Goal: Find specific page/section: Find specific page/section

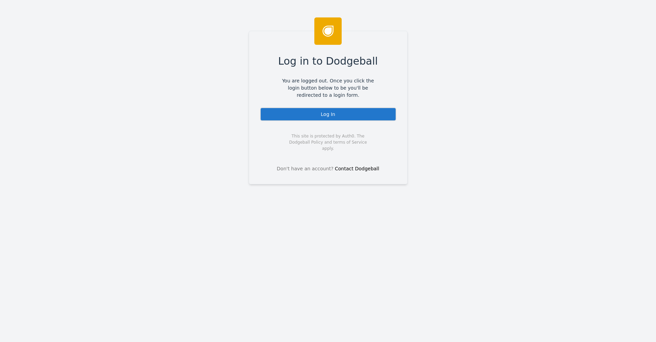
click at [294, 112] on div "Log In" at bounding box center [328, 114] width 136 height 14
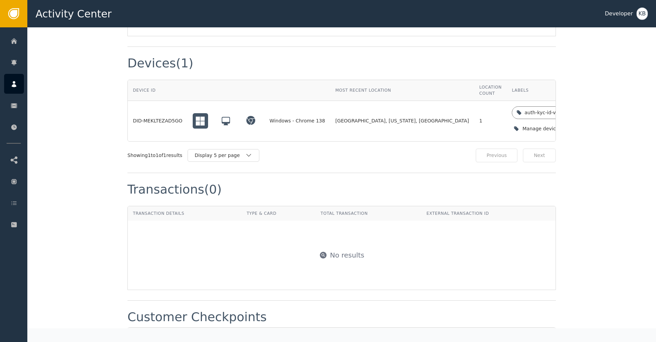
scroll to position [515, 0]
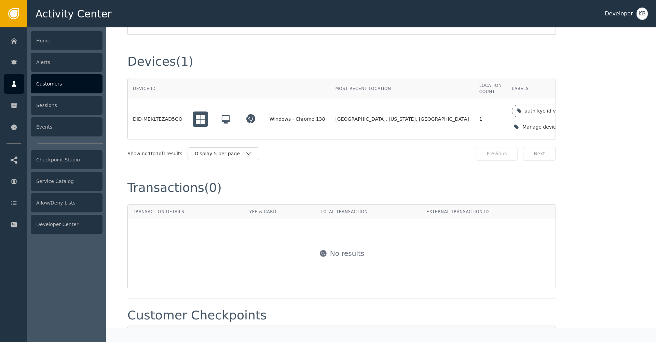
click at [14, 86] on icon at bounding box center [14, 84] width 5 height 6
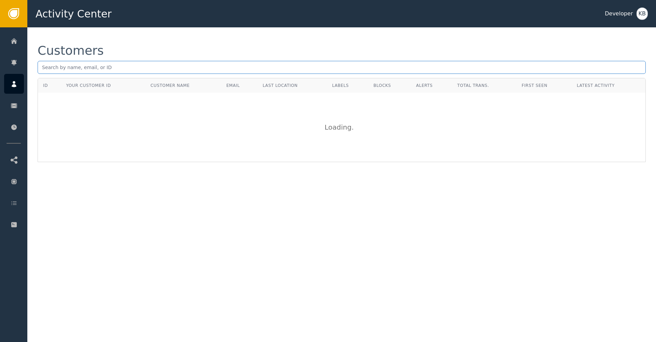
click at [153, 67] on input "text" at bounding box center [342, 67] width 608 height 13
paste input "pietro.russo@khealth.com"
type input "pietro.russo@khealth.com"
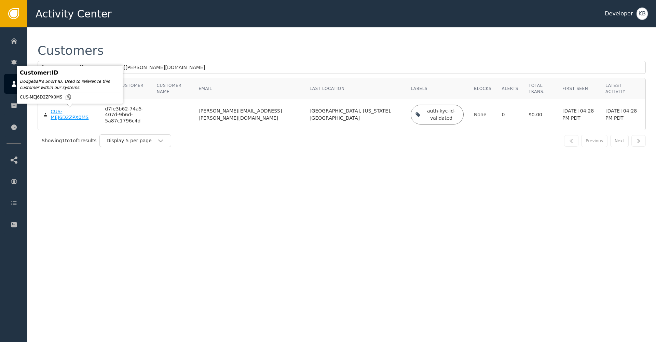
click at [67, 116] on div "CUS-MEJ6D2ZPX0MS" at bounding box center [73, 115] width 44 height 12
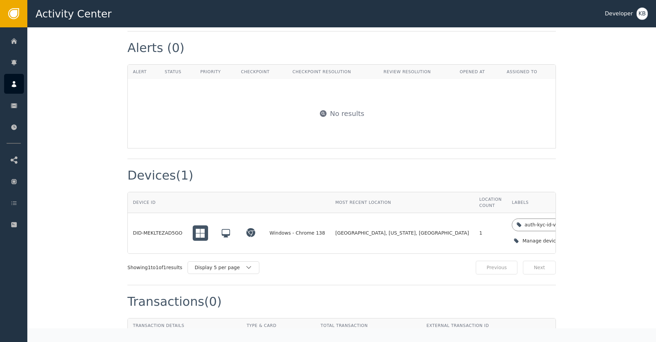
scroll to position [402, 0]
